Goal: Check status

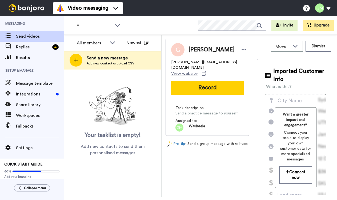
click at [51, 45] on div "4" at bounding box center [57, 46] width 14 height 5
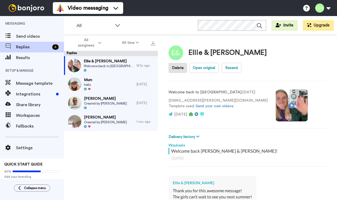
click at [113, 65] on span "Welcome back to [GEOGRAPHIC_DATA]" at bounding box center [109, 66] width 50 height 4
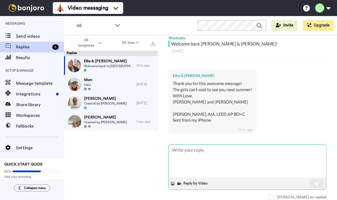
scroll to position [109, 0]
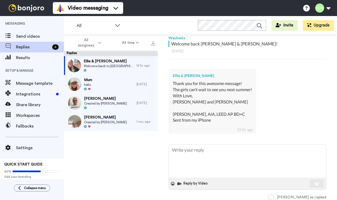
click at [99, 105] on div "Charlotte Bowman Created by Waukeela" at bounding box center [105, 103] width 43 height 14
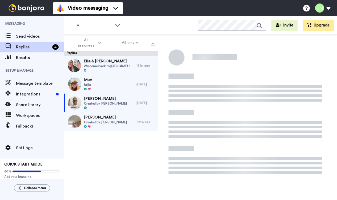
type textarea "x"
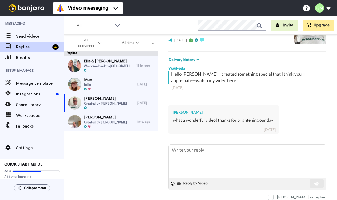
scroll to position [80, 0]
click at [19, 59] on span "Results" at bounding box center [40, 57] width 48 height 6
